Goal: Task Accomplishment & Management: Use online tool/utility

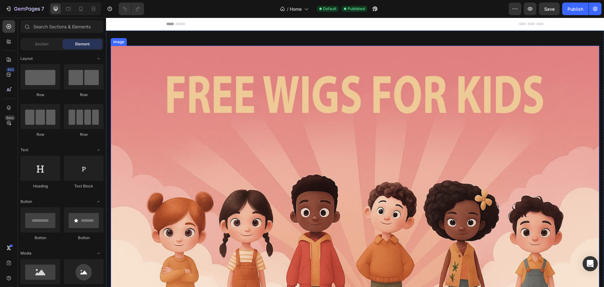
drag, startPoint x: 106, startPoint y: 18, endPoint x: 592, endPoint y: 144, distance: 501.9
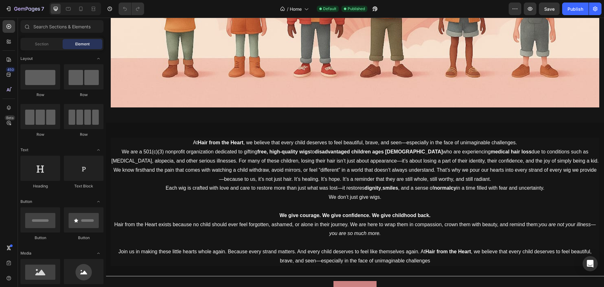
scroll to position [281, 0]
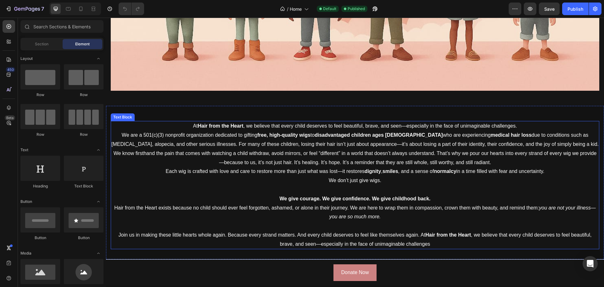
click at [348, 149] on p "We know firsthand the pain that comes with watching a child withdraw, avoid mir…" at bounding box center [355, 158] width 488 height 18
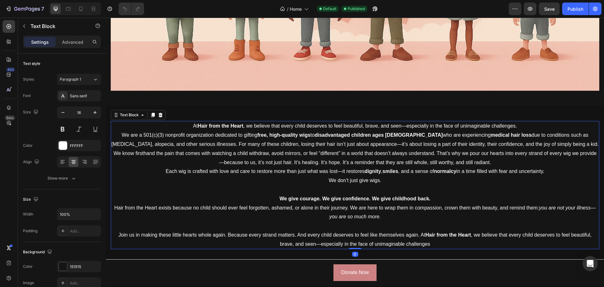
click at [348, 149] on p "We know firsthand the pain that comes with watching a child withdraw, avoid mir…" at bounding box center [355, 158] width 488 height 18
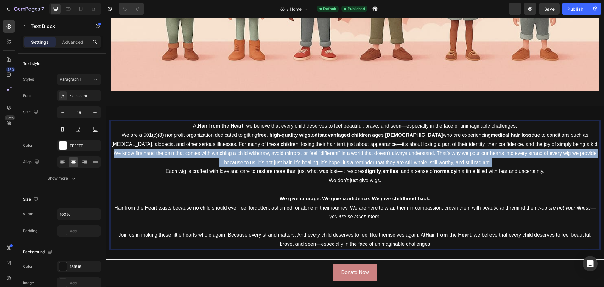
click at [348, 149] on p "We know firsthand the pain that comes with watching a child withdraw, avoid mir…" at bounding box center [355, 158] width 488 height 18
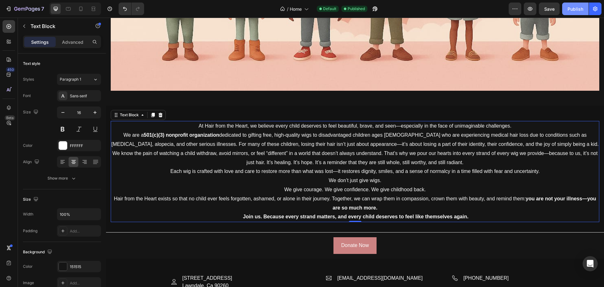
click at [571, 7] on div "Publish" at bounding box center [576, 9] width 16 height 7
click at [574, 14] on button "Publish" at bounding box center [575, 9] width 26 height 13
click at [573, 6] on div "Publish" at bounding box center [576, 9] width 16 height 7
click at [8, 10] on icon "button" at bounding box center [8, 9] width 6 height 6
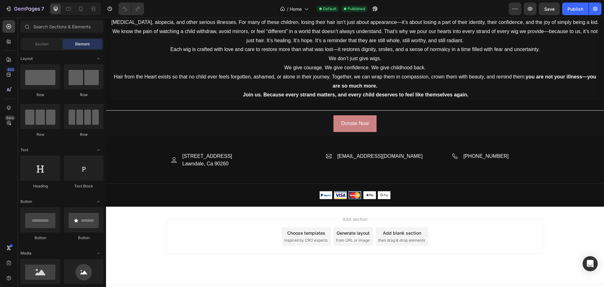
scroll to position [404, 0]
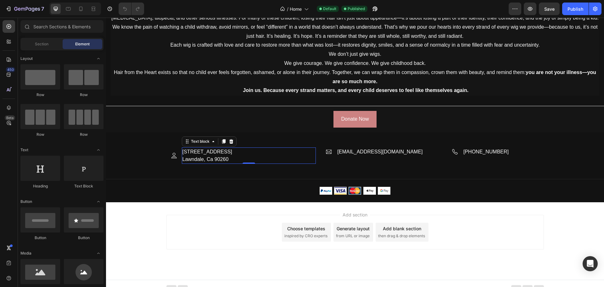
click at [197, 151] on p "[STREET_ADDRESS]" at bounding box center [249, 152] width 133 height 8
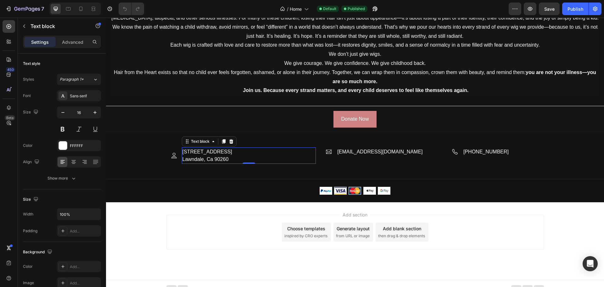
click at [197, 151] on p "[STREET_ADDRESS]" at bounding box center [249, 152] width 133 height 8
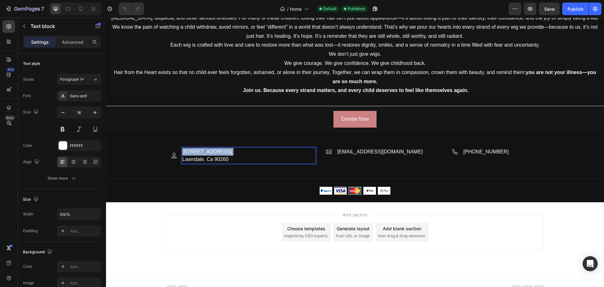
click at [197, 151] on p "[STREET_ADDRESS]" at bounding box center [249, 152] width 133 height 8
click at [206, 155] on p "Lawndale, Ca 90260" at bounding box center [249, 159] width 133 height 8
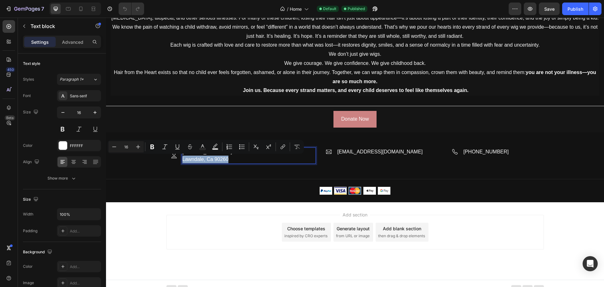
click at [206, 155] on p "Lawndale, Ca 90260" at bounding box center [249, 159] width 133 height 8
click at [219, 157] on p "Lawndale, Ca 90260" at bounding box center [249, 159] width 133 height 8
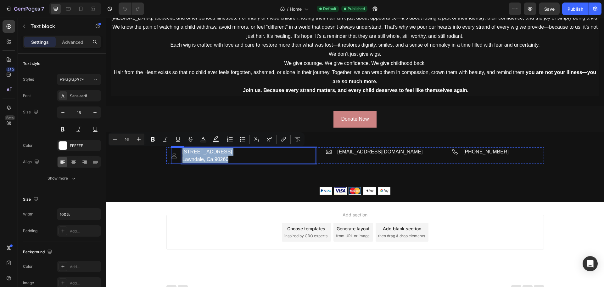
drag, startPoint x: 231, startPoint y: 159, endPoint x: 171, endPoint y: 146, distance: 61.7
click at [171, 147] on div "Image 4320 Marine Ave #1295 Lawndale, Ca 90260 Text block 0 Row" at bounding box center [243, 155] width 145 height 16
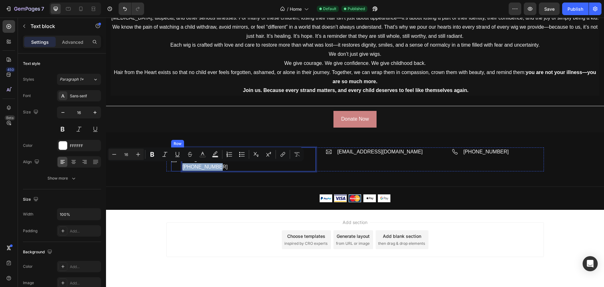
drag, startPoint x: 215, startPoint y: 165, endPoint x: 178, endPoint y: 165, distance: 36.5
click at [178, 165] on div "Image 222 N Pacific Coast Hwy suite 2000-7014 El Segundo Ca 90245 833-733-9447 …" at bounding box center [243, 159] width 145 height 24
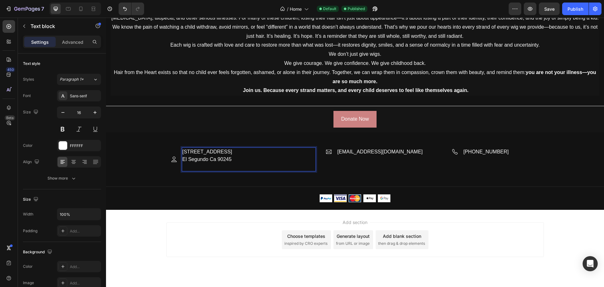
click at [238, 151] on p "222 N Pacific Coast Hwy suite 2000-7014" at bounding box center [249, 152] width 133 height 8
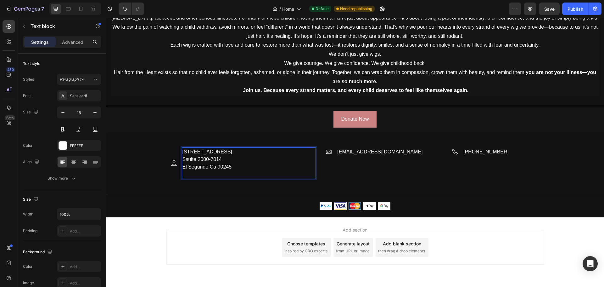
drag, startPoint x: 189, startPoint y: 157, endPoint x: 184, endPoint y: 159, distance: 5.1
click at [188, 157] on p "Ssuite 2000-7014" at bounding box center [249, 159] width 133 height 8
click at [187, 159] on p "Ssuite 2000-7014" at bounding box center [249, 159] width 133 height 8
click at [244, 159] on p "Suite 2000-7014" at bounding box center [249, 159] width 133 height 8
click at [576, 8] on div "Publish" at bounding box center [576, 9] width 16 height 7
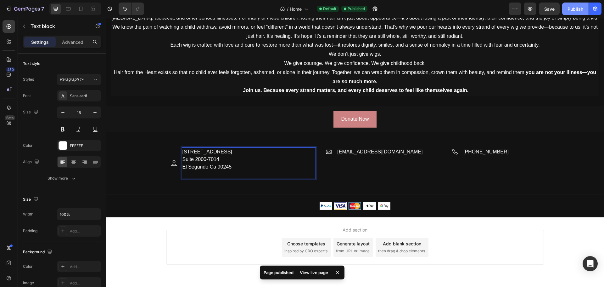
click at [565, 7] on button "Publish" at bounding box center [575, 9] width 26 height 13
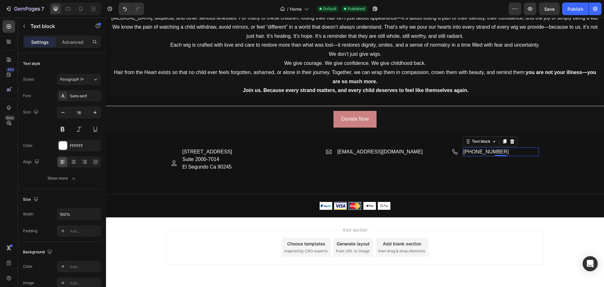
click at [468, 151] on p "[PHONE_NUMBER]" at bounding box center [501, 152] width 75 height 8
click at [511, 152] on p "[PHONE_NUMBER]" at bounding box center [501, 152] width 75 height 8
click at [470, 155] on p "[PHONE_NUMBER]" at bounding box center [501, 152] width 75 height 8
click at [474, 158] on p "Rich Text Editor. Editing area: main" at bounding box center [501, 159] width 75 height 8
click at [573, 8] on div "Publish" at bounding box center [576, 9] width 16 height 7
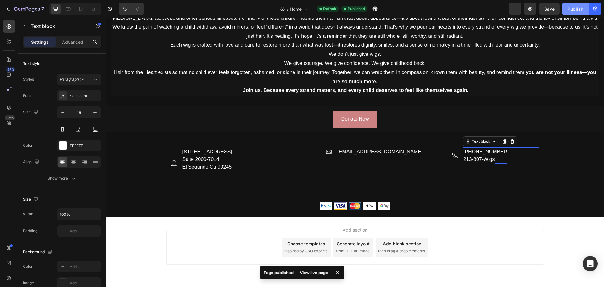
click at [576, 11] on div "Publish" at bounding box center [576, 9] width 16 height 7
